Goal: Find specific page/section: Find specific page/section

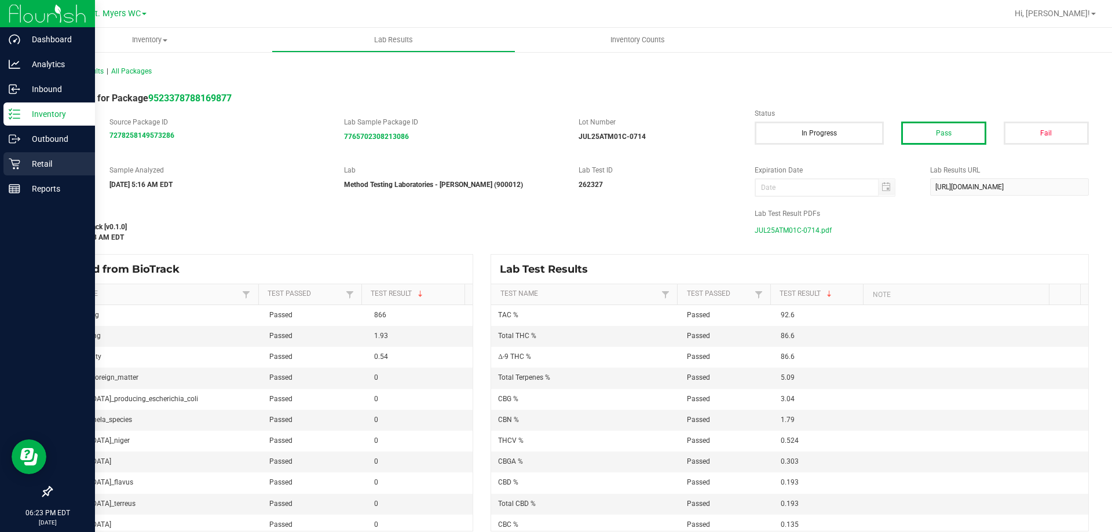
click at [15, 158] on icon at bounding box center [15, 164] width 12 height 12
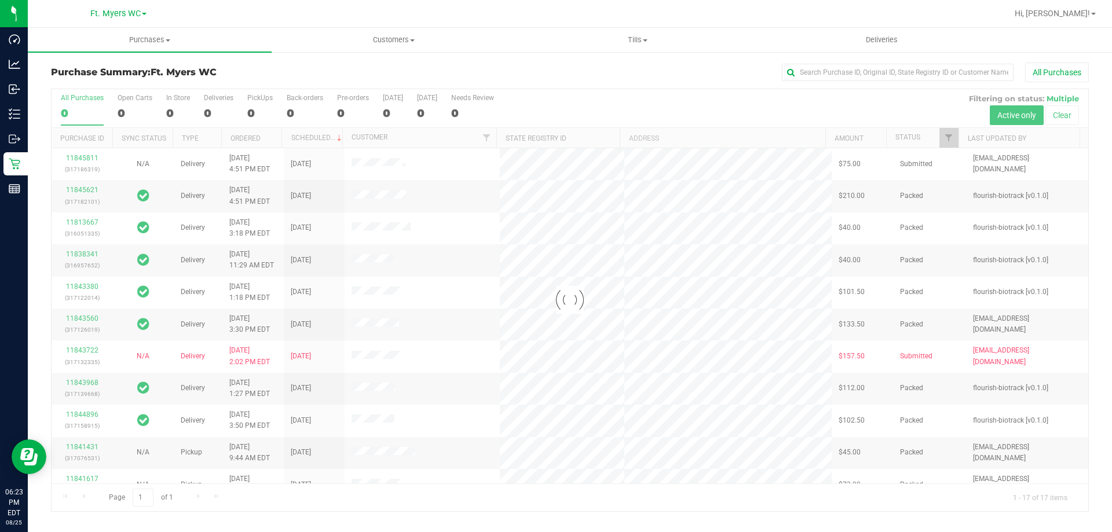
click at [261, 76] on h3 "Purchase Summary: Ft. [PERSON_NAME]" at bounding box center [224, 72] width 346 height 10
click at [263, 107] on div at bounding box center [570, 300] width 1036 height 422
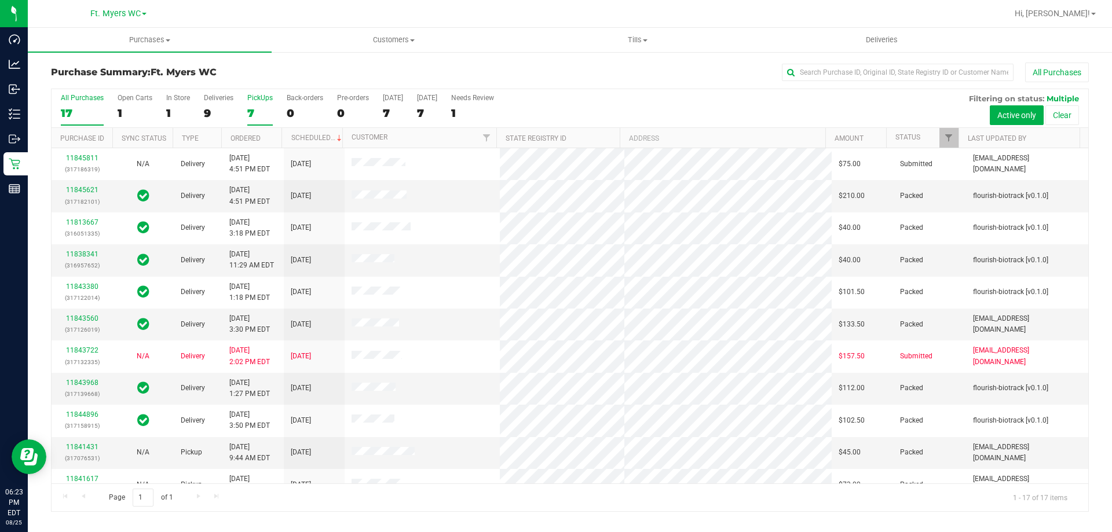
click at [262, 107] on div "7" at bounding box center [259, 113] width 25 height 13
click at [0, 0] on input "PickUps 7" at bounding box center [0, 0] width 0 height 0
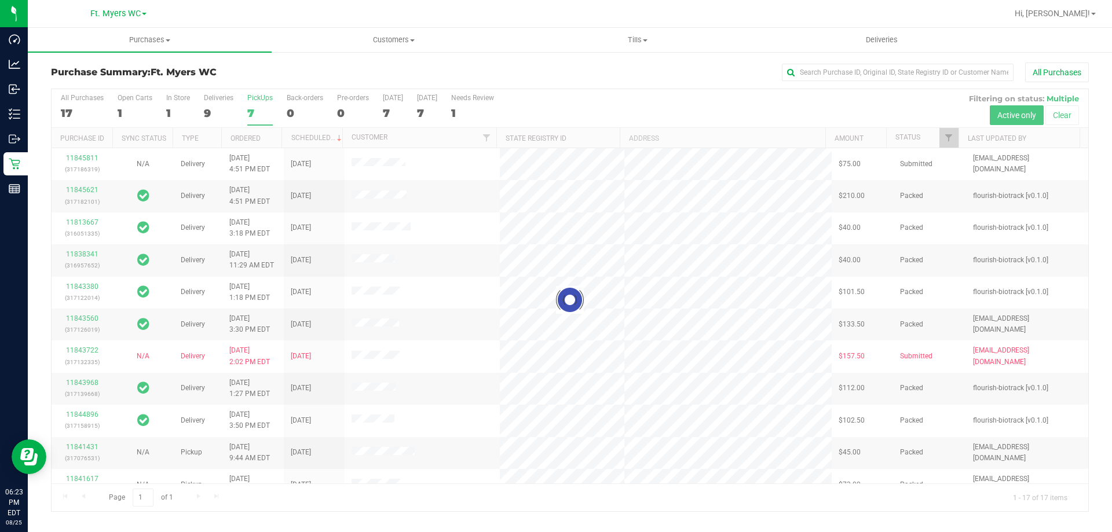
click at [262, 106] on div at bounding box center [570, 300] width 1036 height 422
click at [268, 89] on div at bounding box center [570, 300] width 1036 height 422
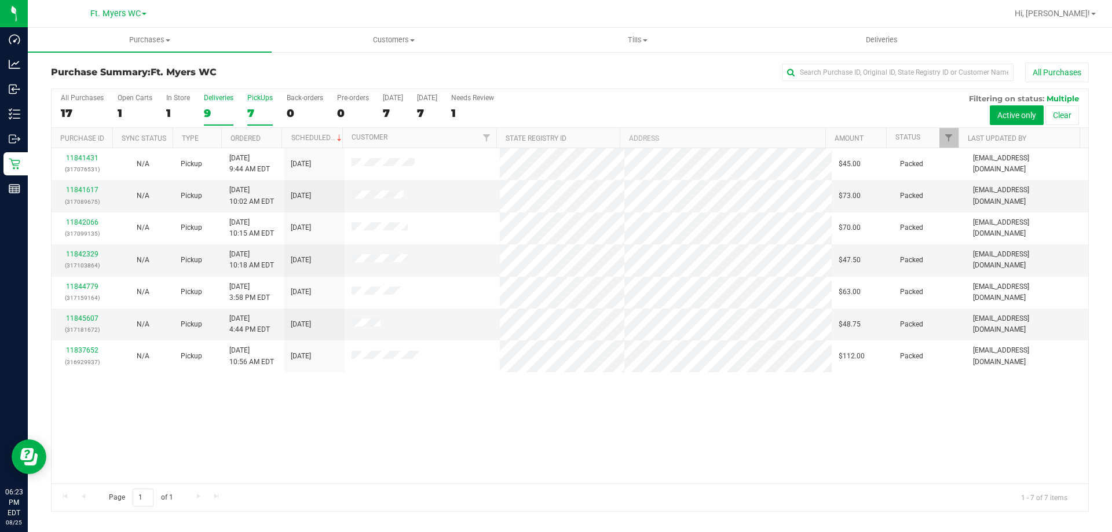
click at [205, 124] on label "Deliveries 9" at bounding box center [219, 110] width 30 height 32
click at [0, 0] on input "Deliveries 9" at bounding box center [0, 0] width 0 height 0
